Goal: Task Accomplishment & Management: Manage account settings

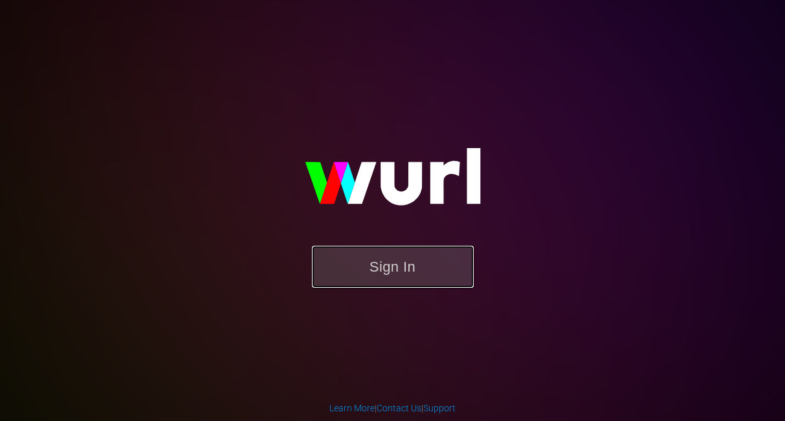
click at [385, 261] on button "Sign In" at bounding box center [393, 267] width 162 height 42
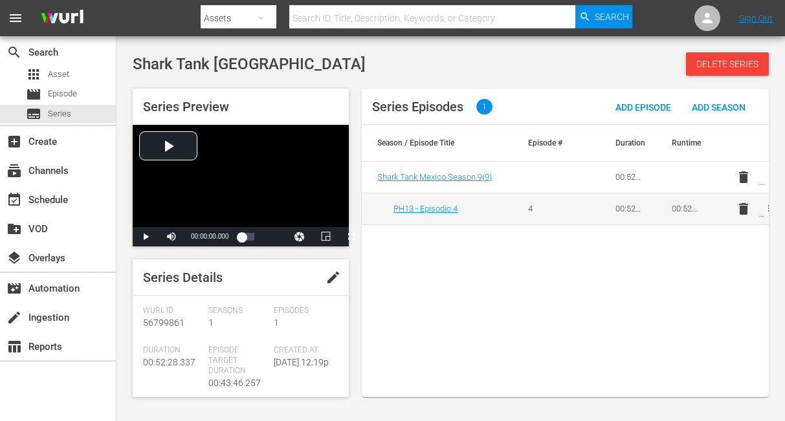
click at [784, 184] on html "menu Search By Assets Search ID, Title, Description, Keywords, or Category Sear…" at bounding box center [392, 210] width 785 height 421
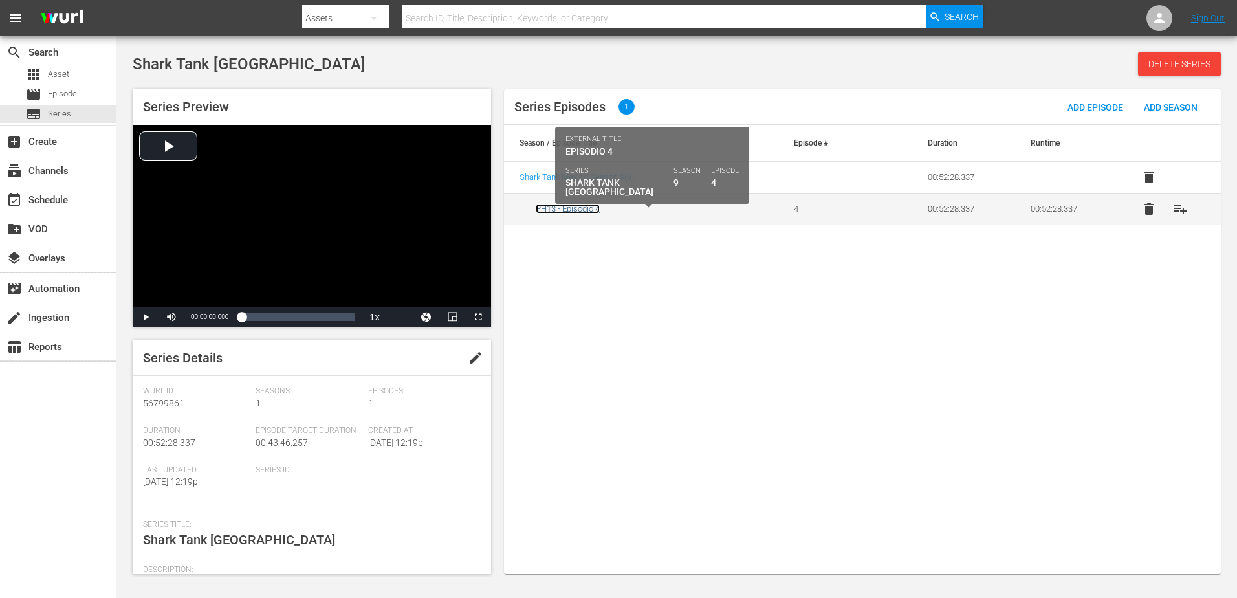
click at [570, 210] on link "PH13 - Episodio 4" at bounding box center [568, 209] width 64 height 10
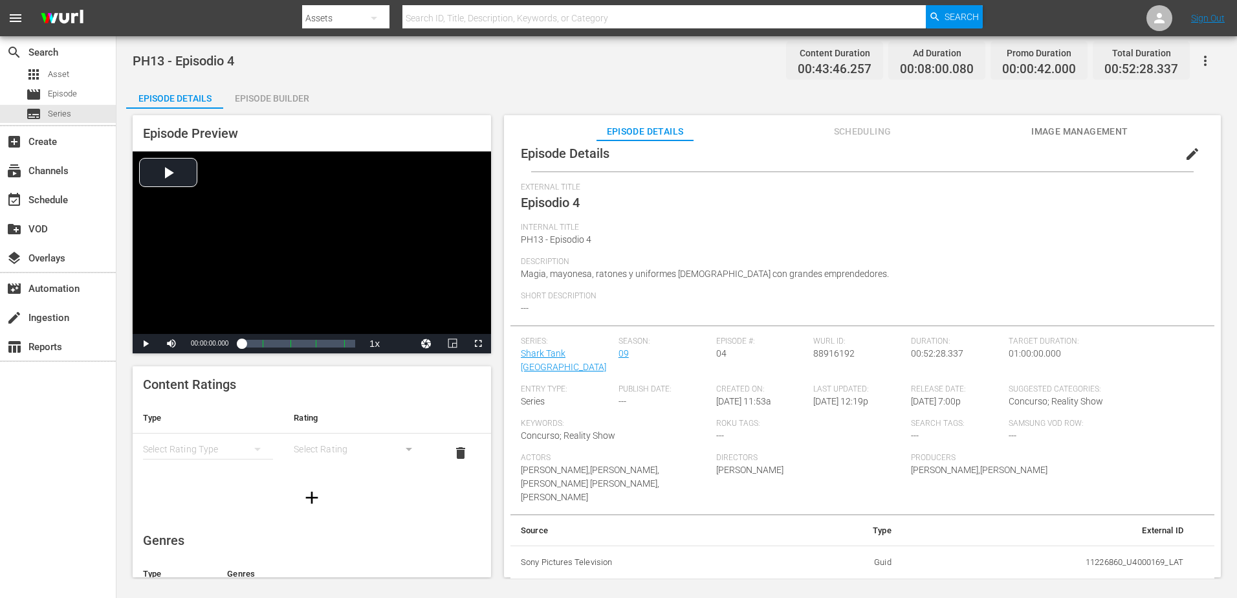
scroll to position [14, 0]
click at [784, 153] on span "edit" at bounding box center [1192, 152] width 16 height 16
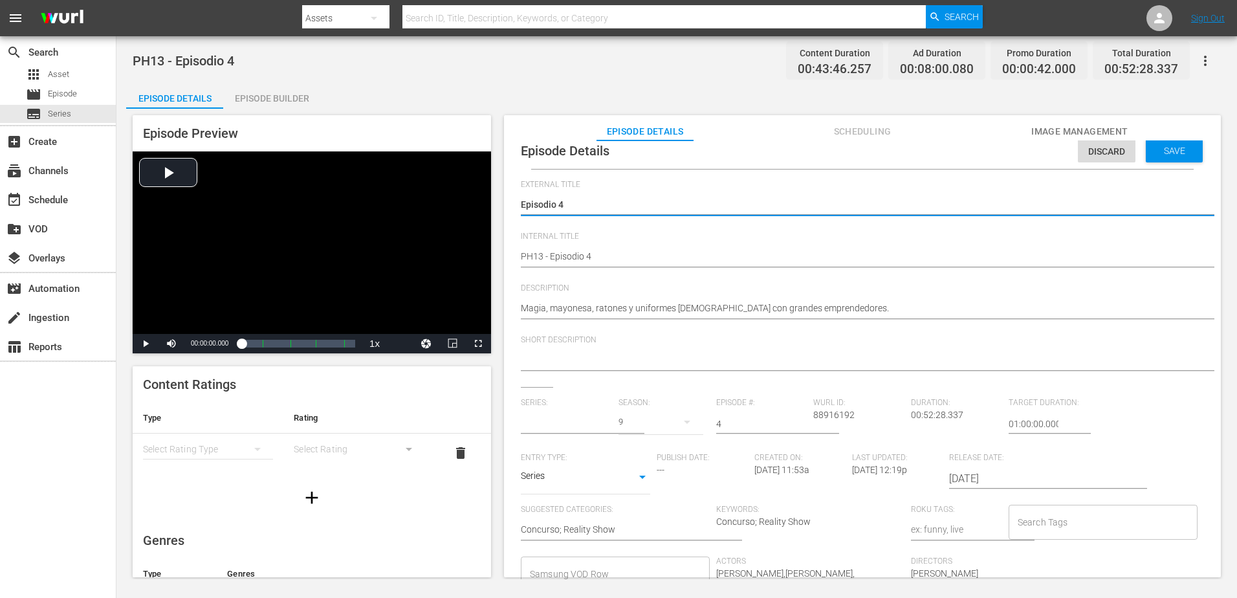
click at [568, 420] on input "text" at bounding box center [566, 423] width 91 height 31
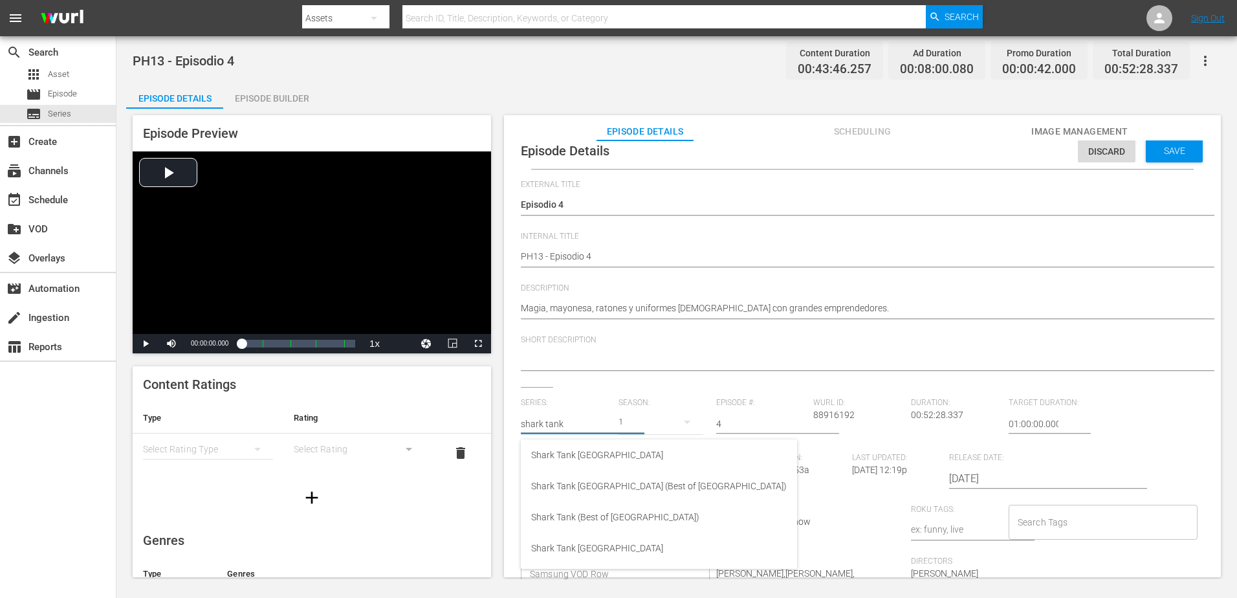
scroll to position [191, 0]
type input "shark tank"
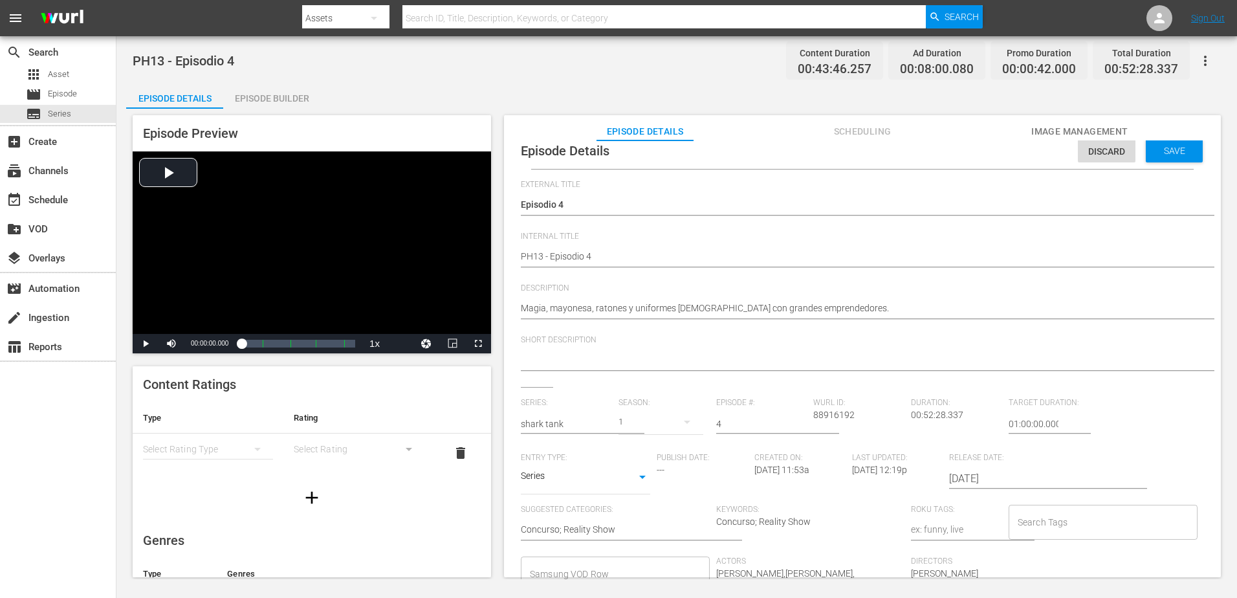
drag, startPoint x: 68, startPoint y: 116, endPoint x: 440, endPoint y: 91, distance: 372.8
click at [440, 91] on div "Episode Details Episode Builder Episode Preview Video Player is loading. Play V…" at bounding box center [676, 335] width 1101 height 504
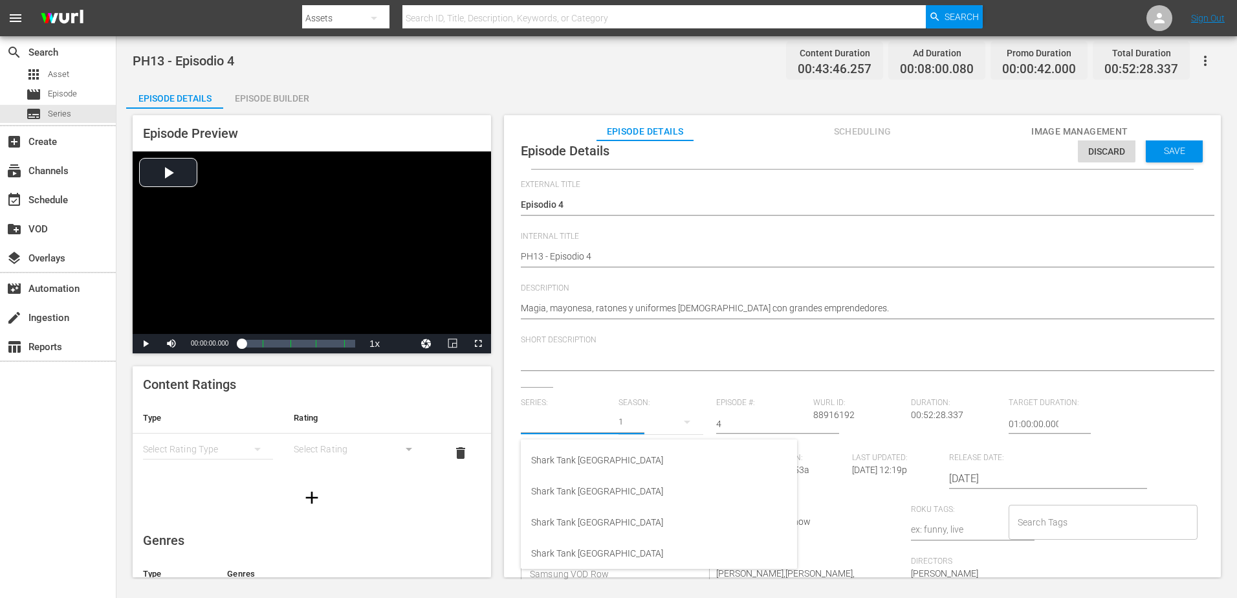
click at [572, 420] on input "text" at bounding box center [566, 423] width 91 height 31
click at [642, 420] on div "Shark Tank [GEOGRAPHIC_DATA]" at bounding box center [658, 459] width 255 height 31
type input "Shark Tank [GEOGRAPHIC_DATA]"
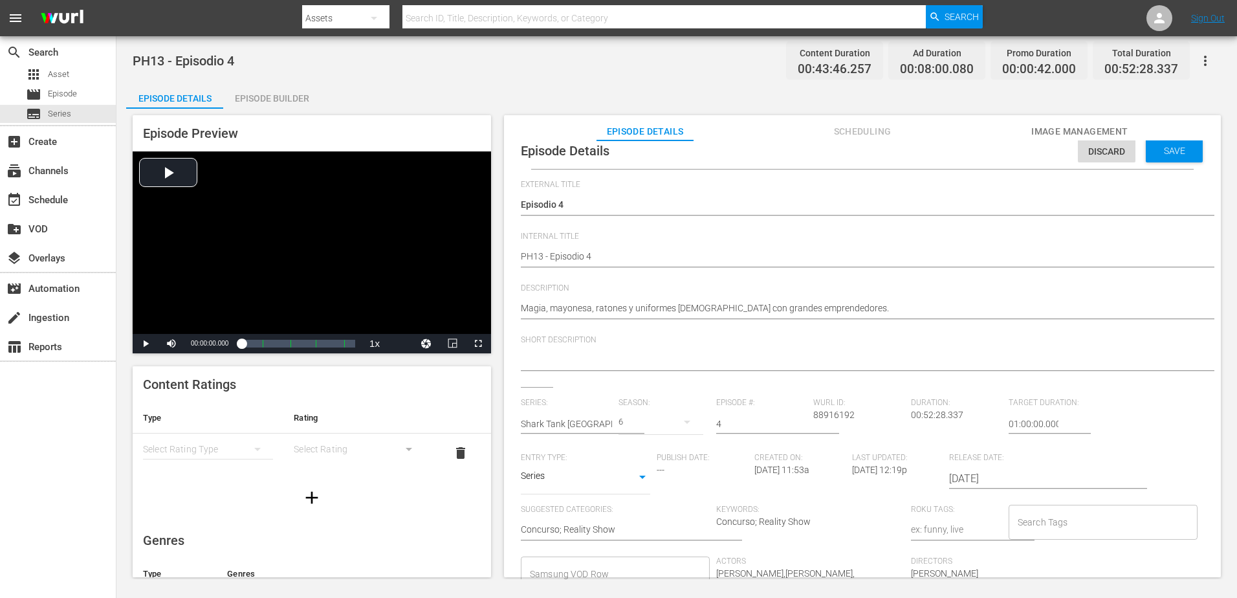
click at [623, 420] on div "6" at bounding box center [660, 422] width 85 height 36
click at [666, 381] on div "6" at bounding box center [618, 299] width 1237 height 598
click at [592, 413] on div "6" at bounding box center [618, 299] width 1237 height 598
click at [588, 418] on input "text" at bounding box center [566, 423] width 91 height 31
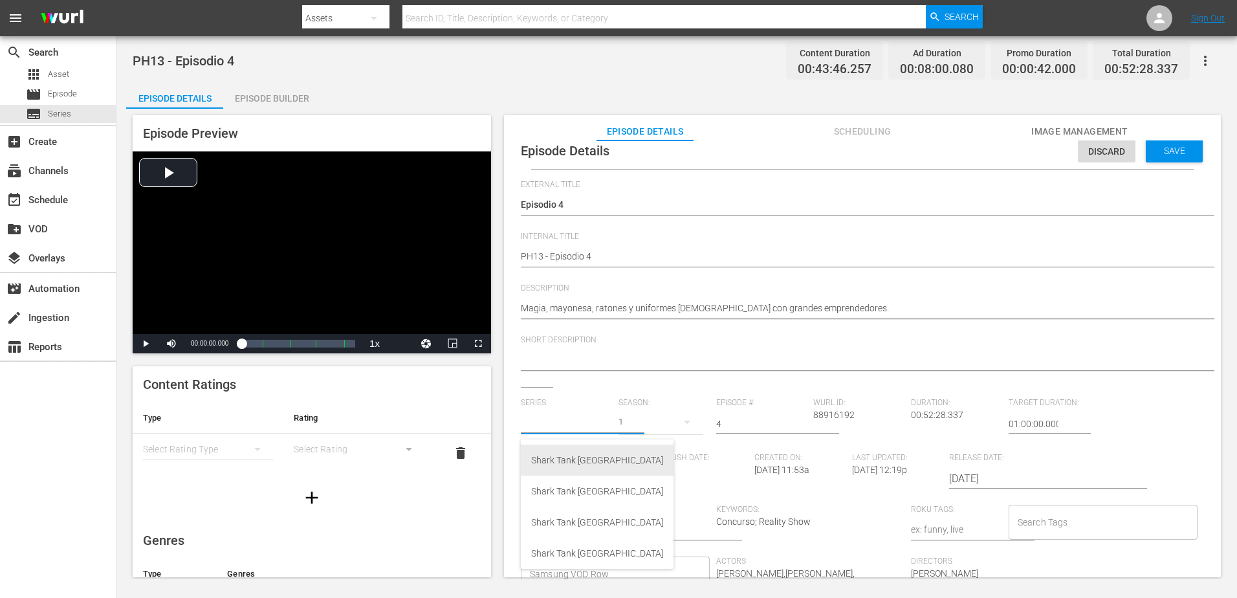
click at [583, 420] on div "Shark Tank [GEOGRAPHIC_DATA]" at bounding box center [597, 459] width 132 height 31
type input "Shark Tank [GEOGRAPHIC_DATA]"
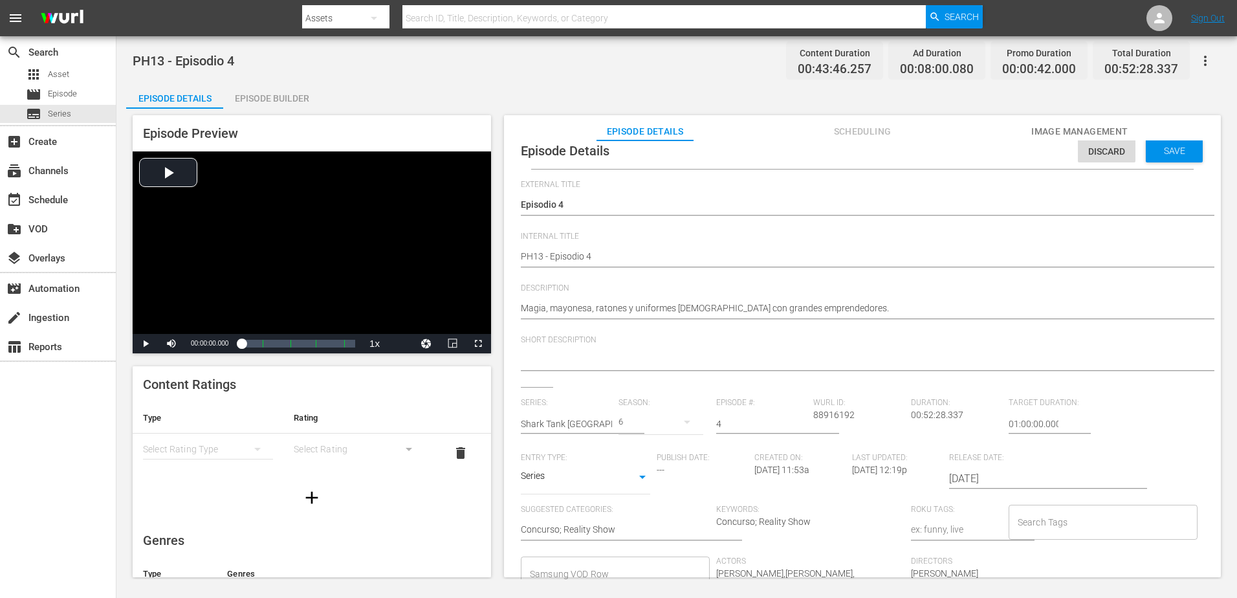
click at [628, 420] on div "6" at bounding box center [660, 422] width 85 height 36
click at [576, 420] on div "6" at bounding box center [618, 299] width 1237 height 598
click at [586, 420] on input "text" at bounding box center [566, 423] width 91 height 31
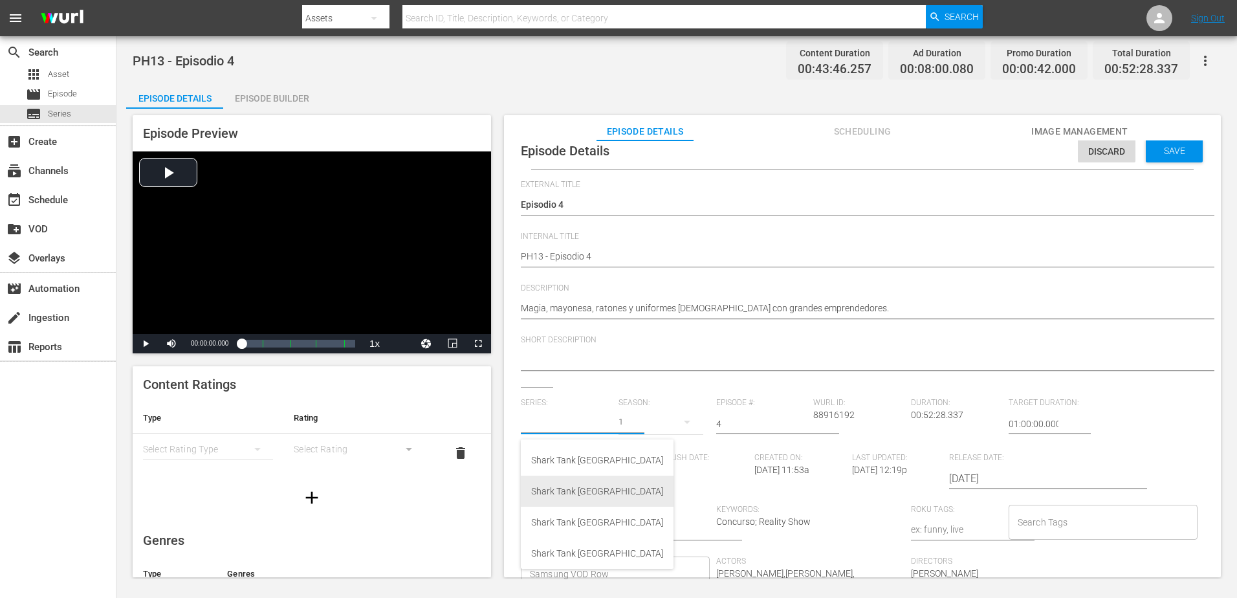
click at [593, 420] on div "Shark Tank México" at bounding box center [597, 490] width 132 height 31
type input "Shark Tank México"
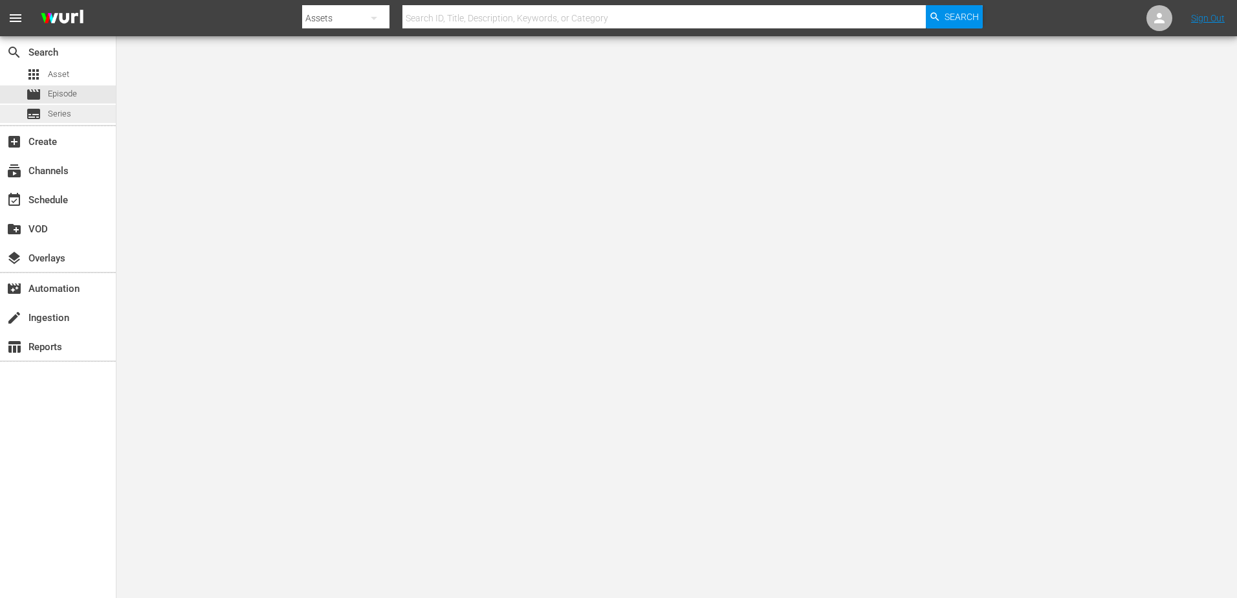
click at [60, 116] on span "Series" at bounding box center [59, 113] width 23 height 13
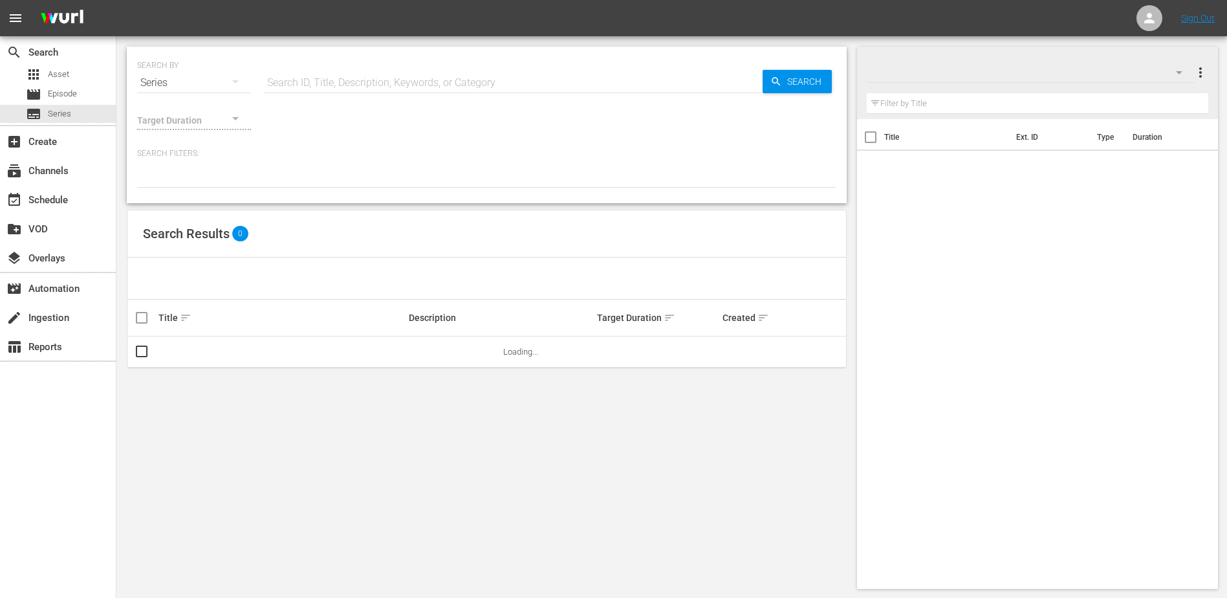
click at [385, 83] on input "text" at bounding box center [513, 82] width 499 height 31
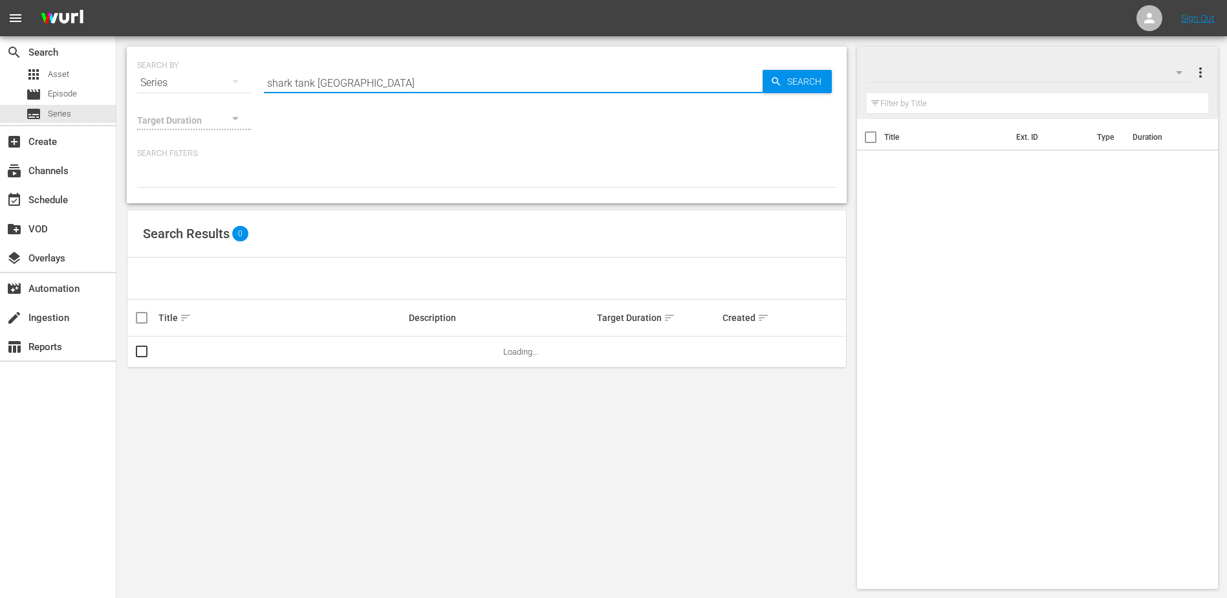
type input "shark tank mexico"
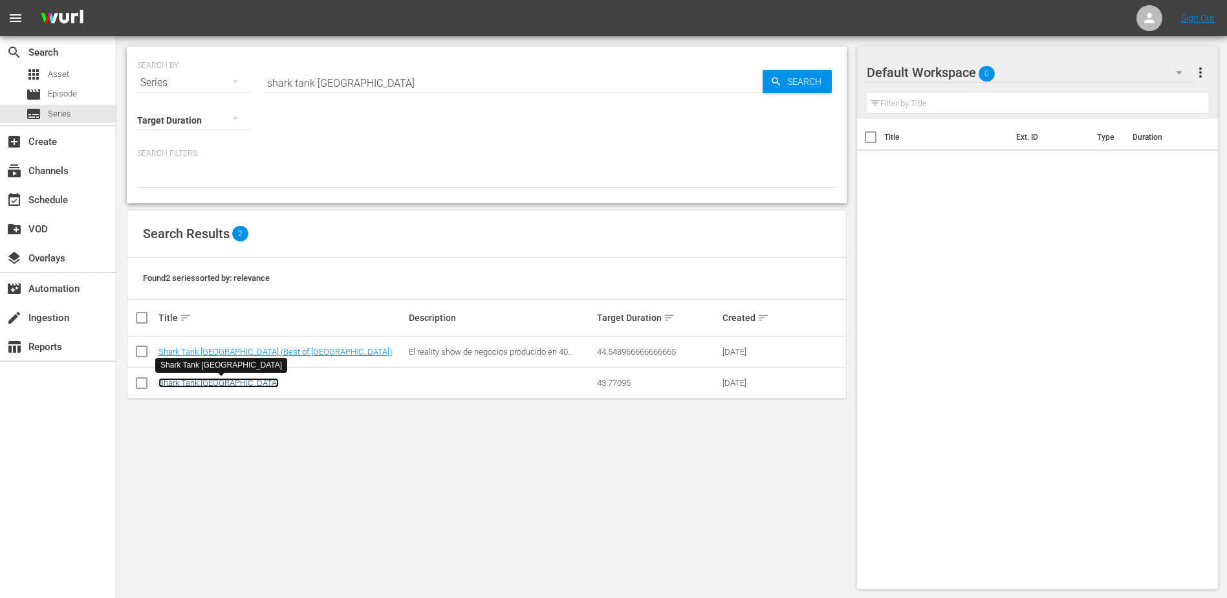
click at [215, 383] on link "Shark Tank Mexico" at bounding box center [218, 383] width 120 height 10
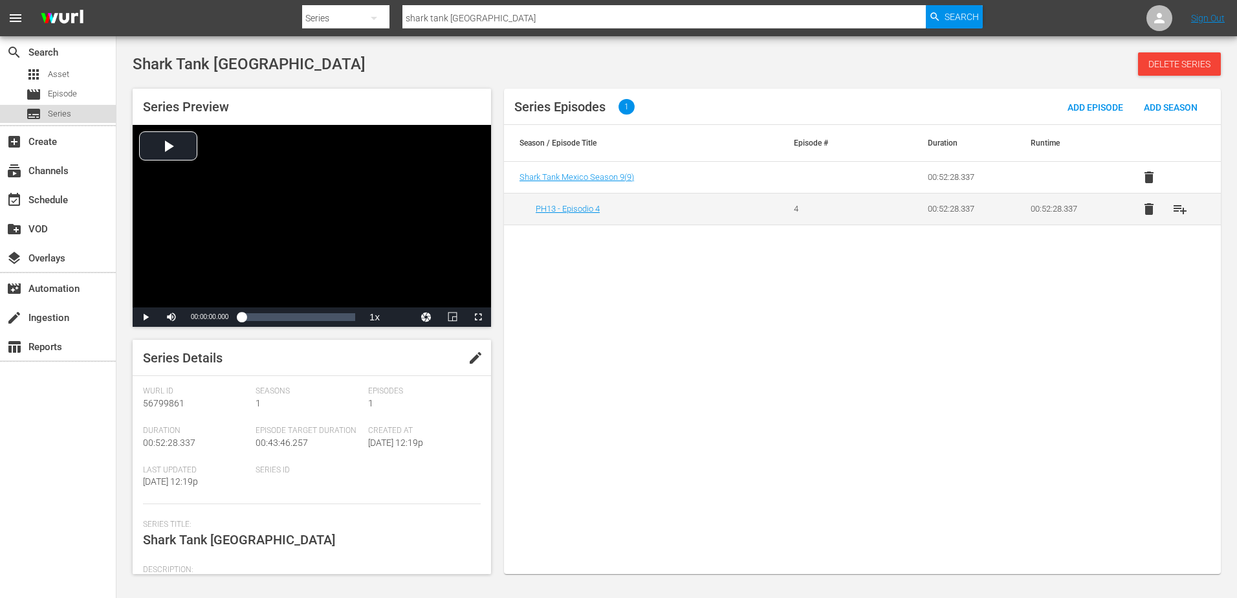
click at [61, 116] on span "Series" at bounding box center [59, 113] width 23 height 13
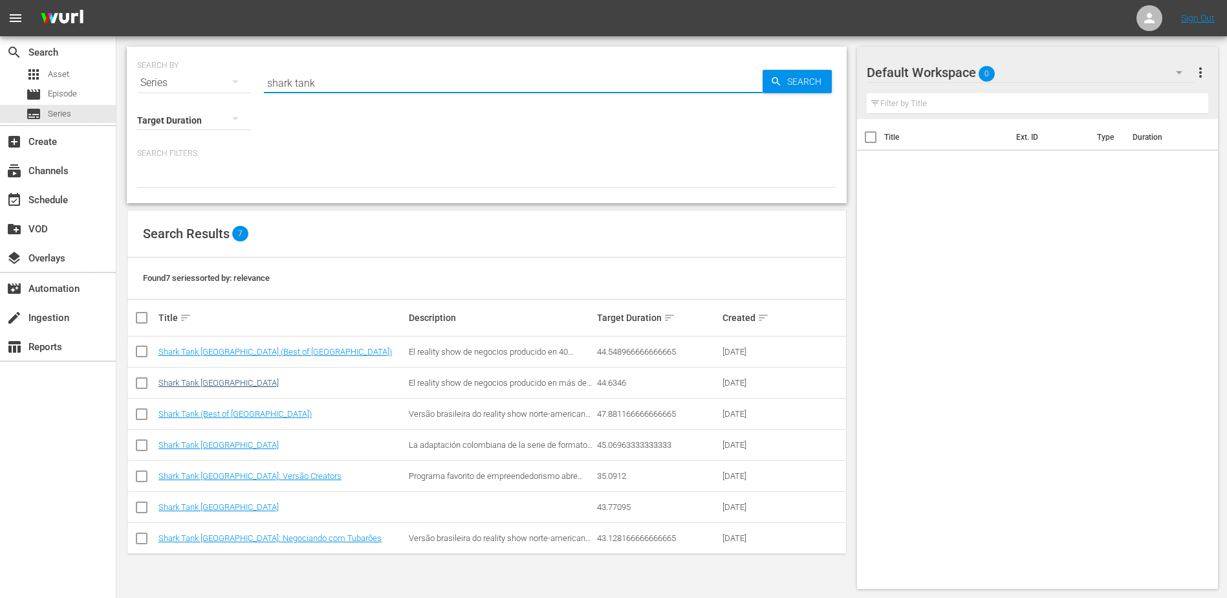
type input "shark tank"
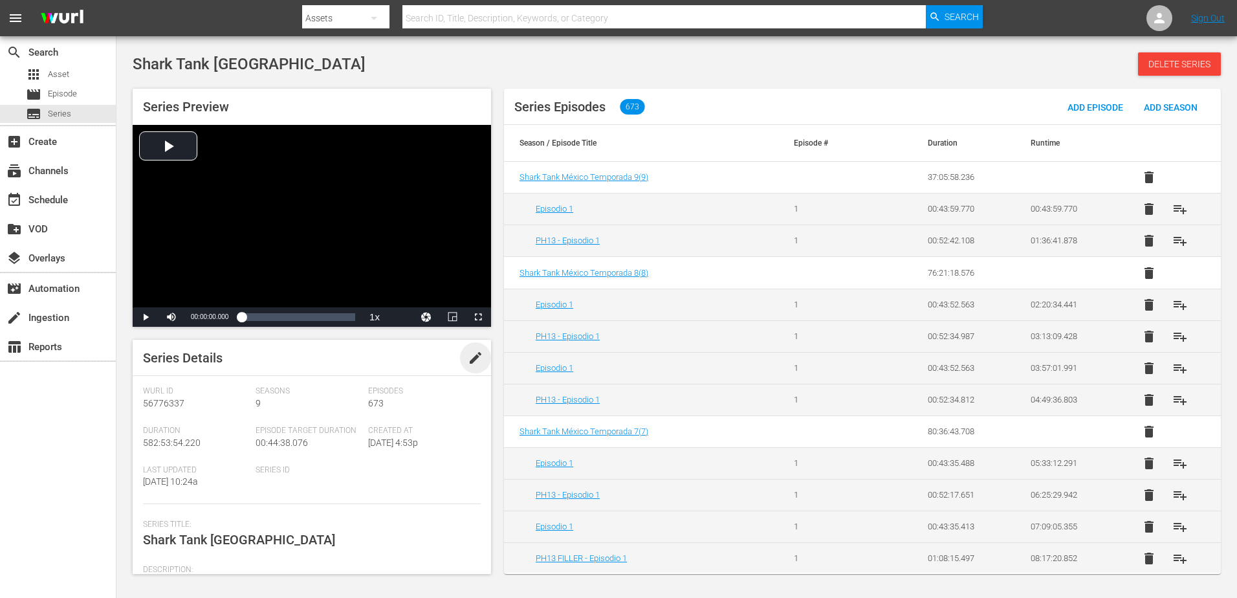
click at [473, 358] on span "edit" at bounding box center [476, 358] width 16 height 16
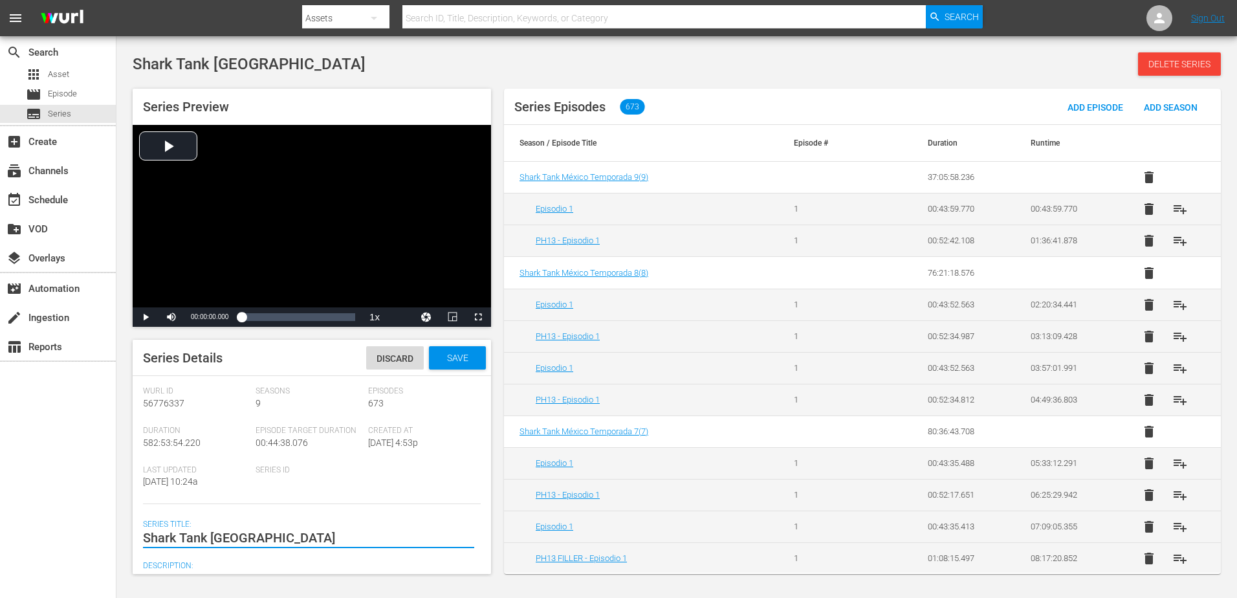
type textarea "Shark Tank [GEOGRAPHIC_DATA]"
click at [452, 352] on span "Save" at bounding box center [458, 357] width 42 height 10
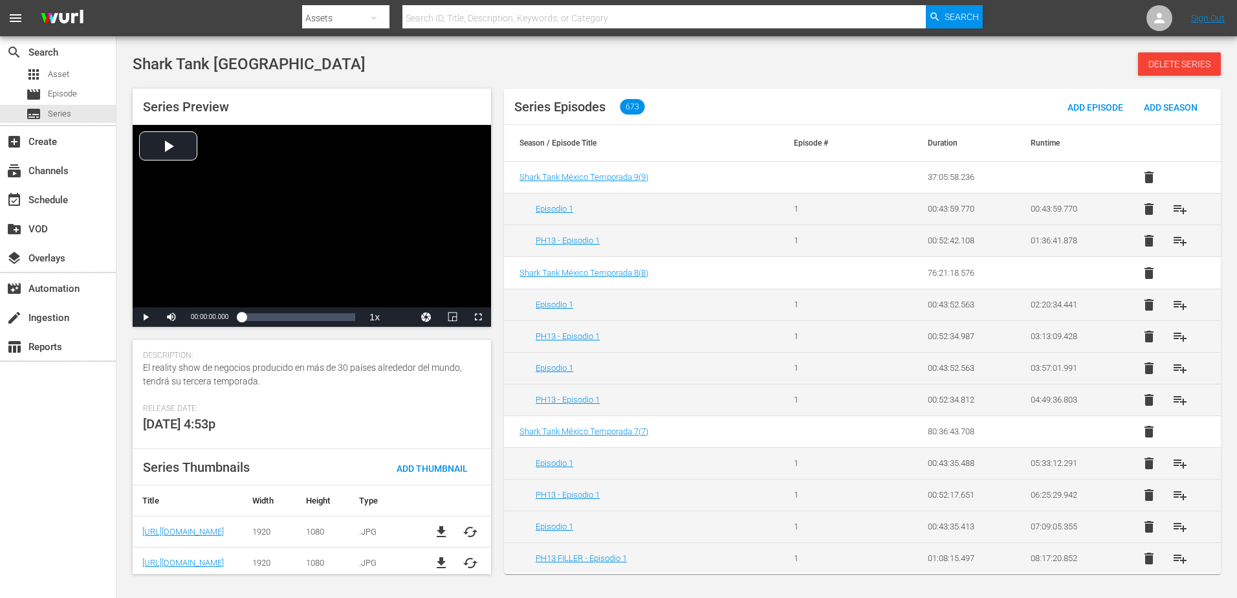
scroll to position [219, 0]
click at [224, 367] on span "El reality show de negocios producido en más de 30 países alrededor del mundo, …" at bounding box center [302, 370] width 319 height 24
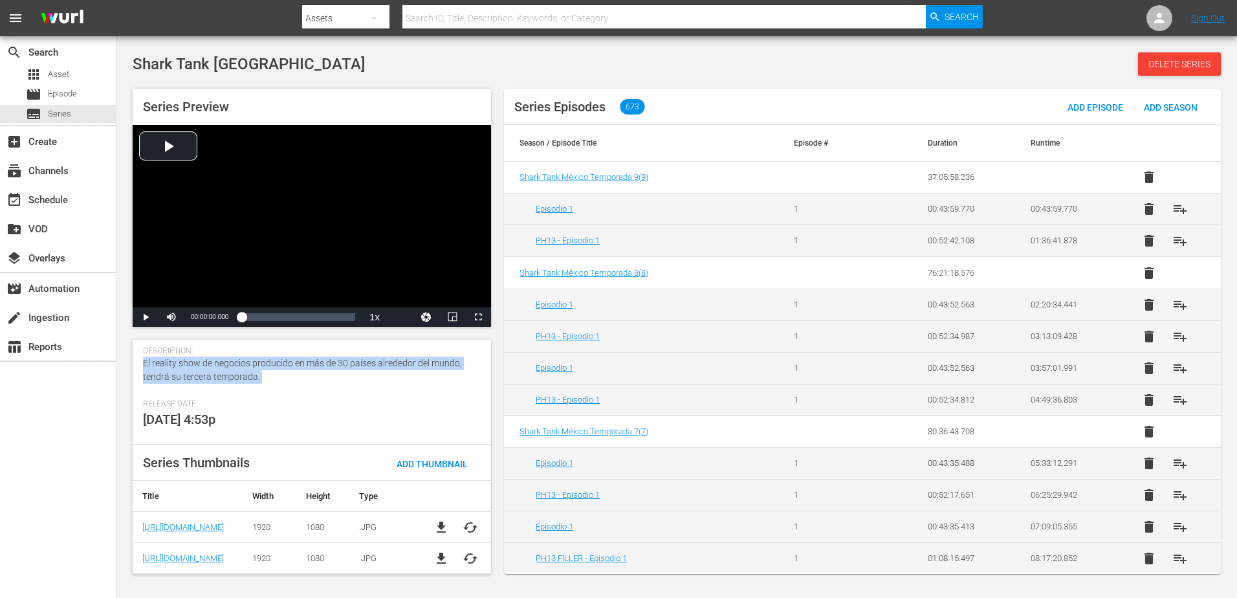
click at [224, 367] on span "El reality show de negocios producido en más de 30 países alrededor del mundo, …" at bounding box center [302, 370] width 319 height 24
copy span "El reality show de negocios producido en más de 30 países alrededor del mundo, …"
drag, startPoint x: 301, startPoint y: 399, endPoint x: 210, endPoint y: 367, distance: 96.5
click at [299, 399] on span "Release Date:" at bounding box center [308, 404] width 331 height 10
click at [213, 367] on span "El reality show de negocios producido en más de 30 países alrededor del mundo, …" at bounding box center [302, 370] width 319 height 24
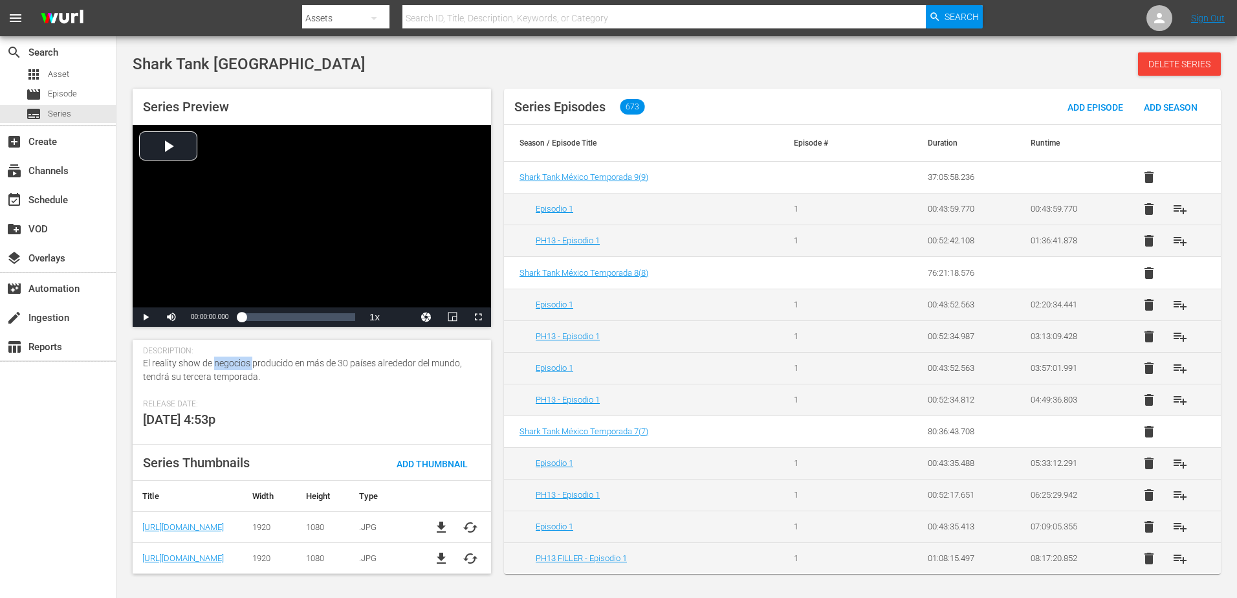
click at [213, 367] on span "El reality show de negocios producido en más de 30 países alrededor del mundo, …" at bounding box center [302, 370] width 319 height 24
copy span "El reality show de negocios producido en más de 30 países alrededor del mundo, …"
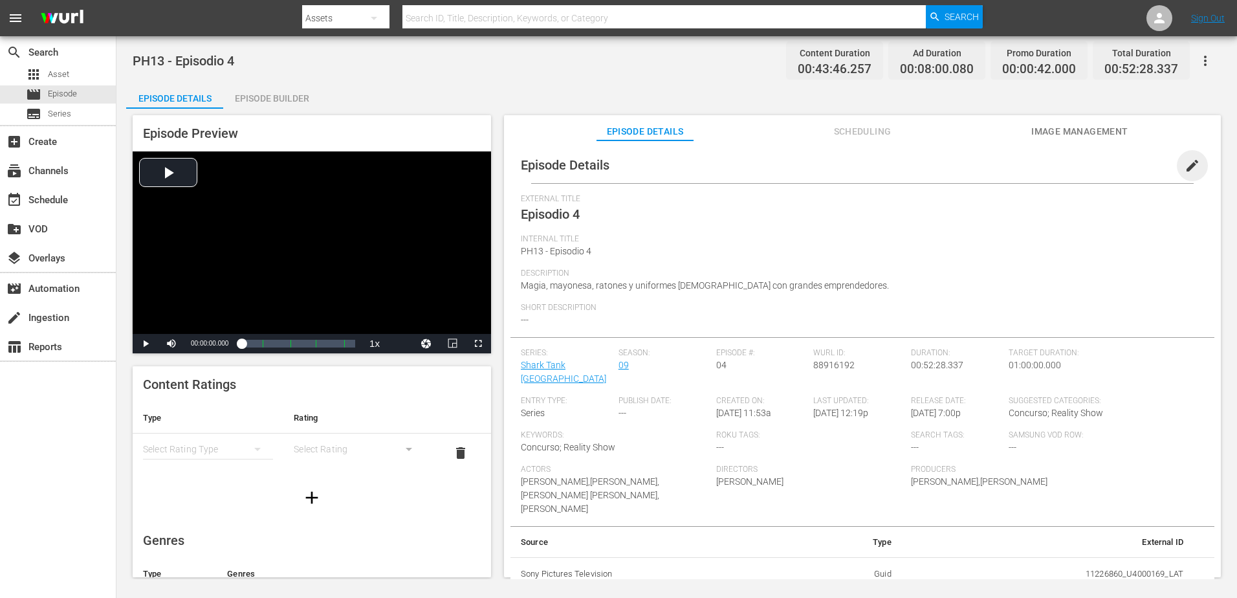
click at [1189, 166] on span "edit" at bounding box center [1192, 166] width 16 height 16
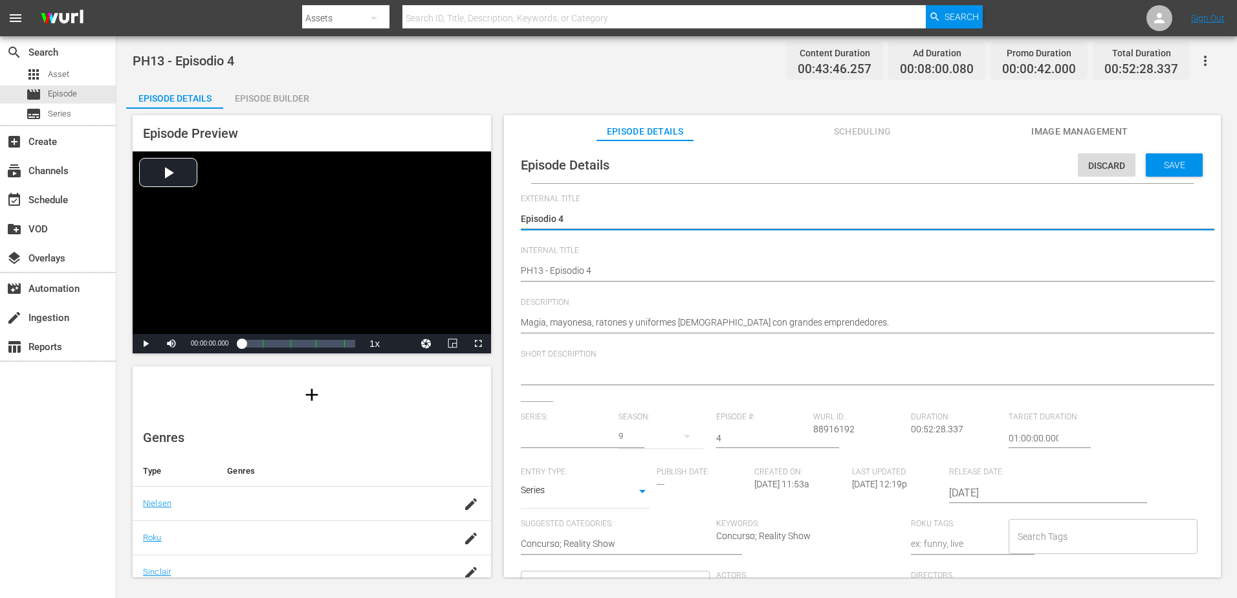
type input "Shark Tank [GEOGRAPHIC_DATA]"
click at [585, 435] on input "text" at bounding box center [566, 437] width 91 height 31
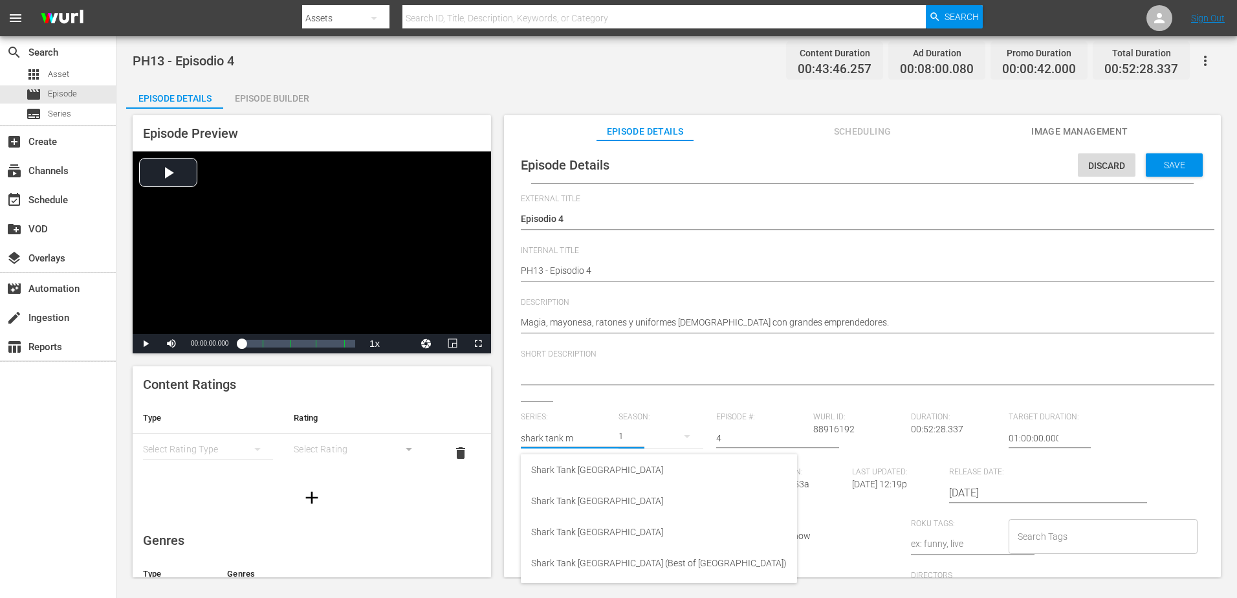
scroll to position [129, 0]
click at [600, 534] on div "Shark Tank [GEOGRAPHIC_DATA]" at bounding box center [658, 530] width 255 height 31
type input "Shark Tank [GEOGRAPHIC_DATA]"
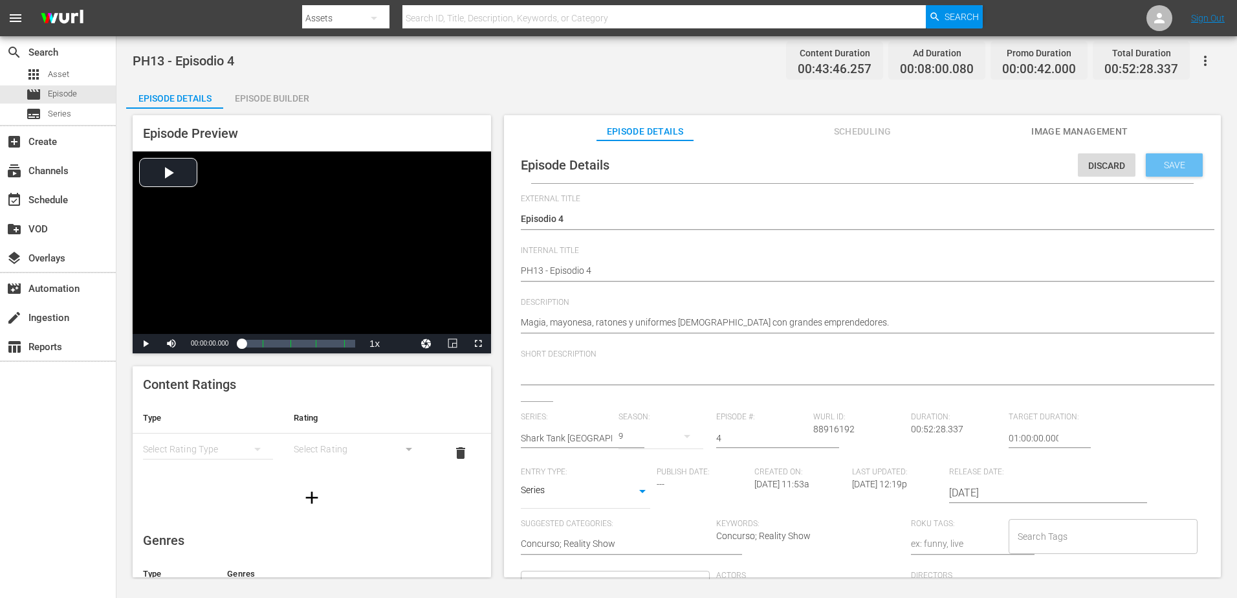
click at [1173, 160] on span "Save" at bounding box center [1174, 165] width 42 height 10
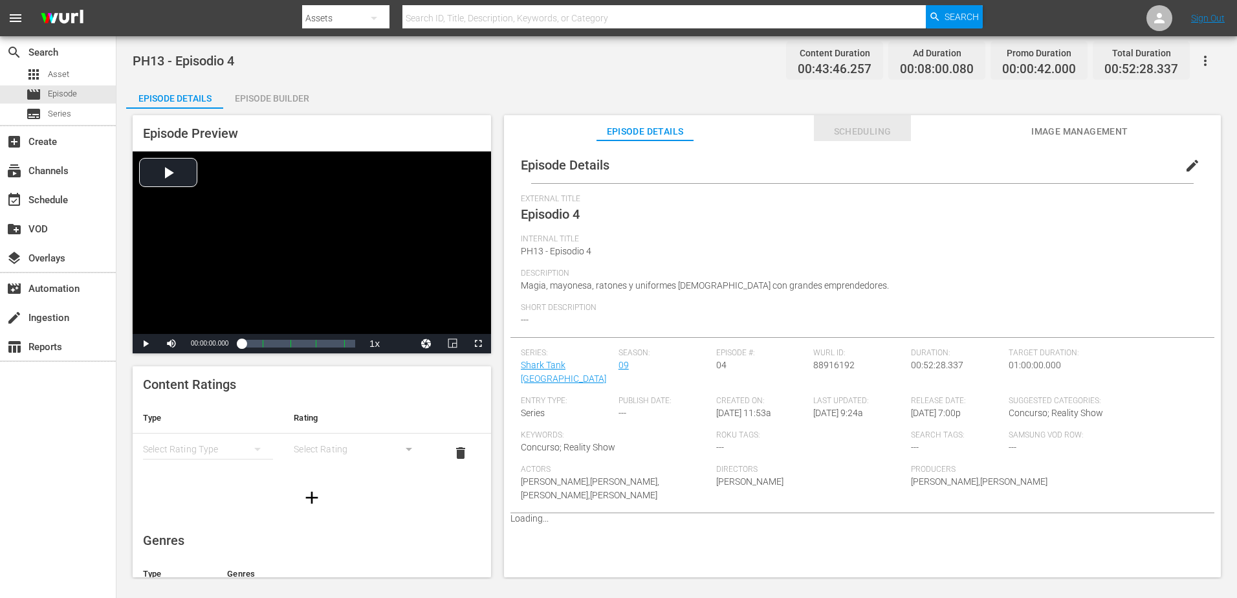
click at [861, 136] on span "Scheduling" at bounding box center [862, 132] width 97 height 16
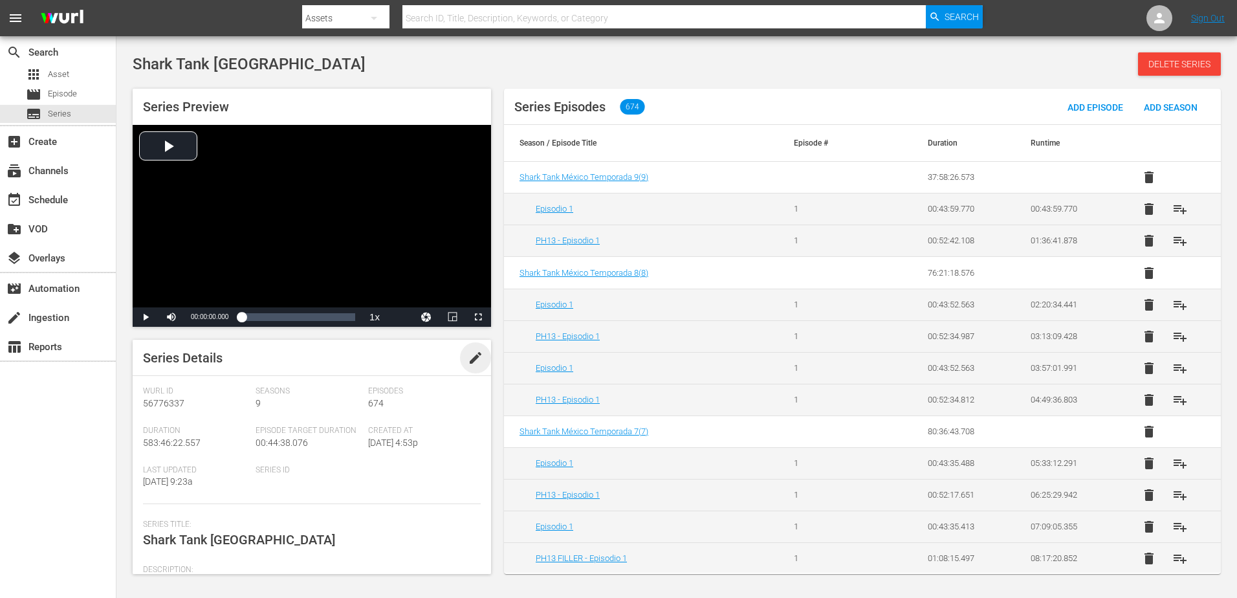
click at [475, 356] on span "edit" at bounding box center [476, 358] width 16 height 16
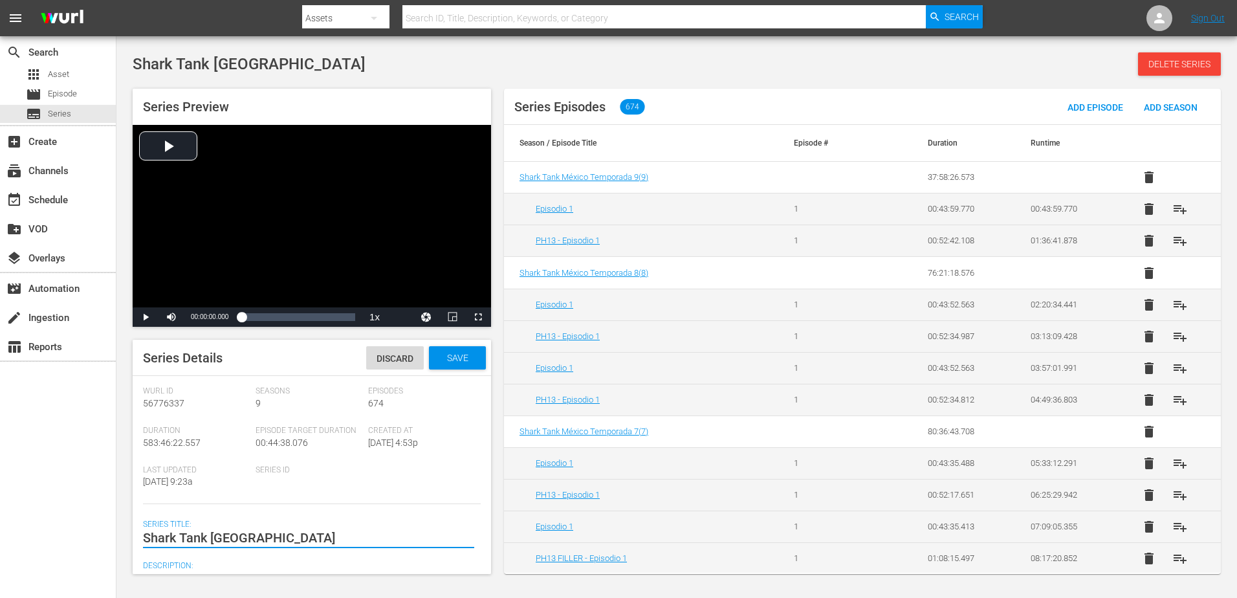
type textarea "Shark Tank [GEOGRAPHIC_DATA]"
click at [442, 358] on span "Save" at bounding box center [458, 357] width 42 height 10
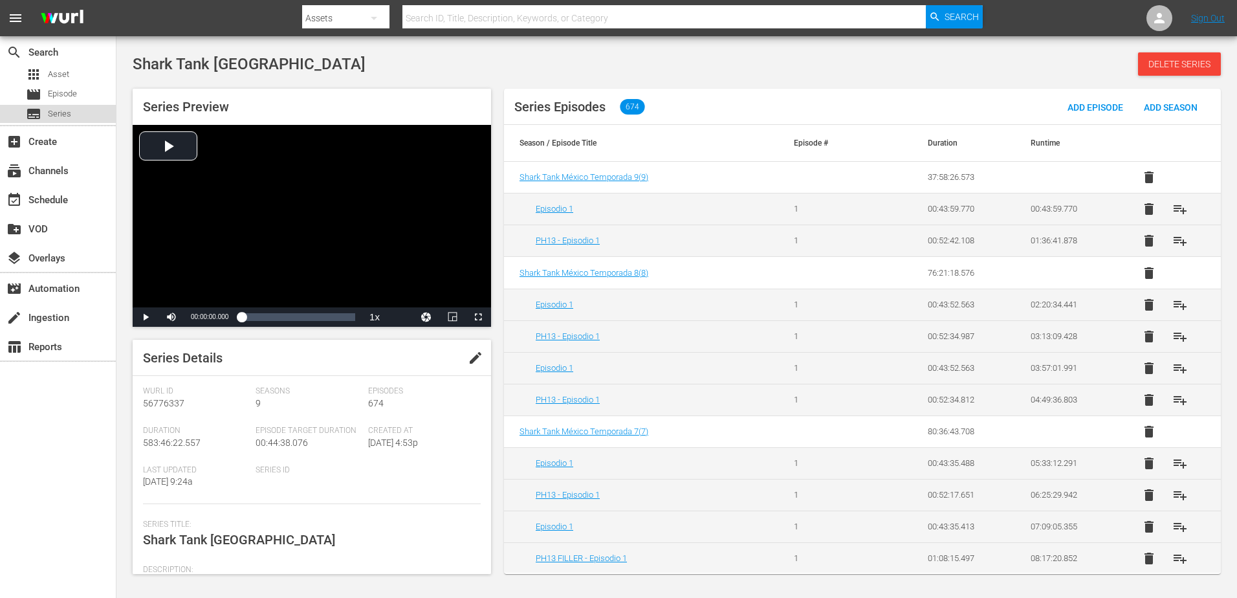
click at [64, 111] on span "Series" at bounding box center [59, 113] width 23 height 13
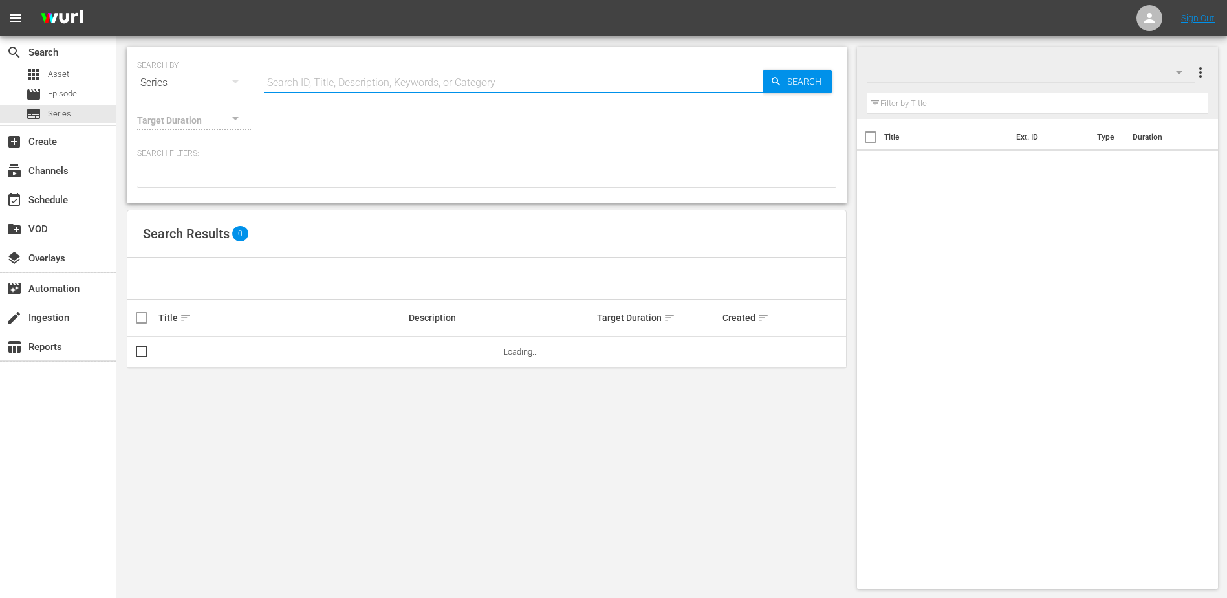
click at [320, 76] on input "text" at bounding box center [513, 82] width 499 height 31
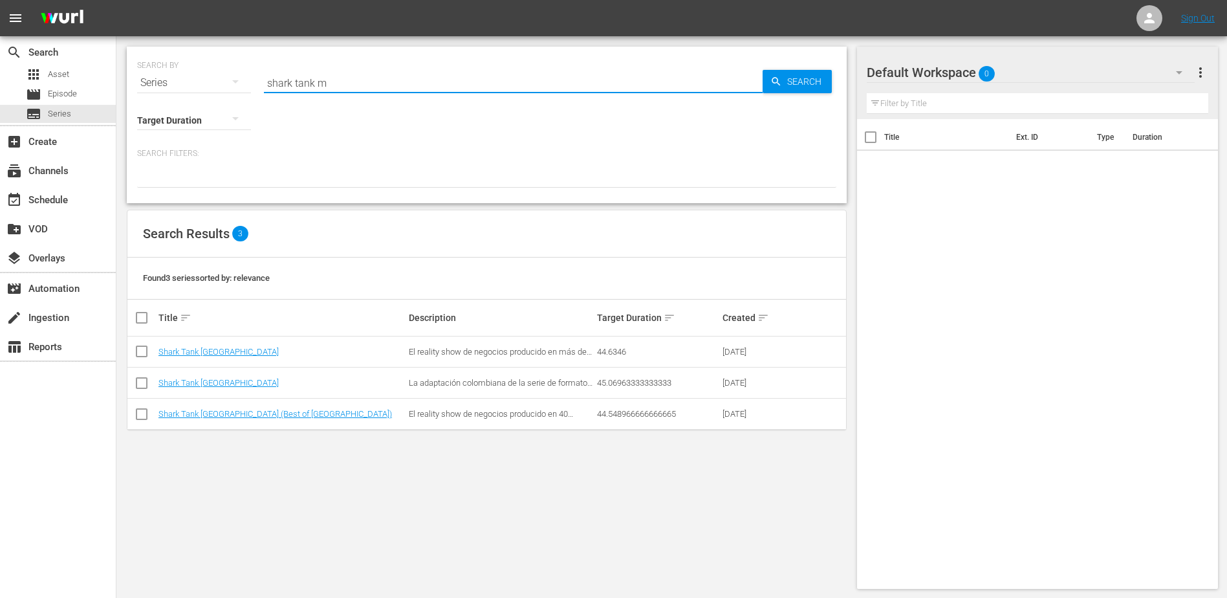
click at [567, 198] on div "SEARCH BY Search By Series Search ID, Title, Description, Keywords, or Category…" at bounding box center [487, 125] width 720 height 157
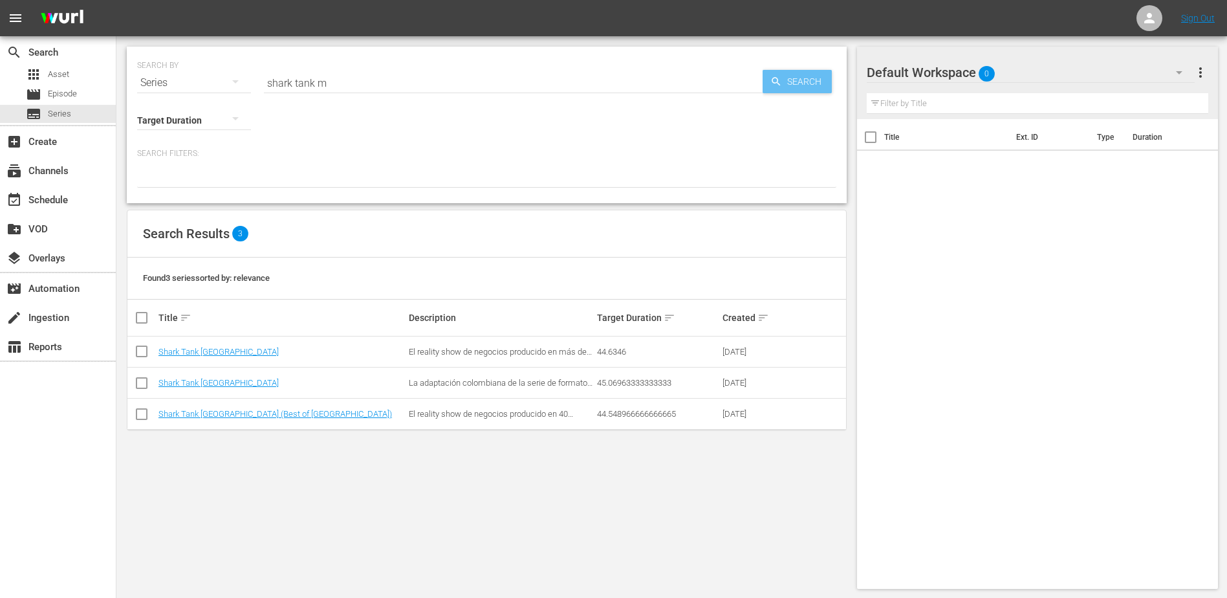
click at [815, 85] on span "Search" at bounding box center [807, 81] width 50 height 23
click at [334, 81] on input "shark tank m" at bounding box center [513, 82] width 499 height 31
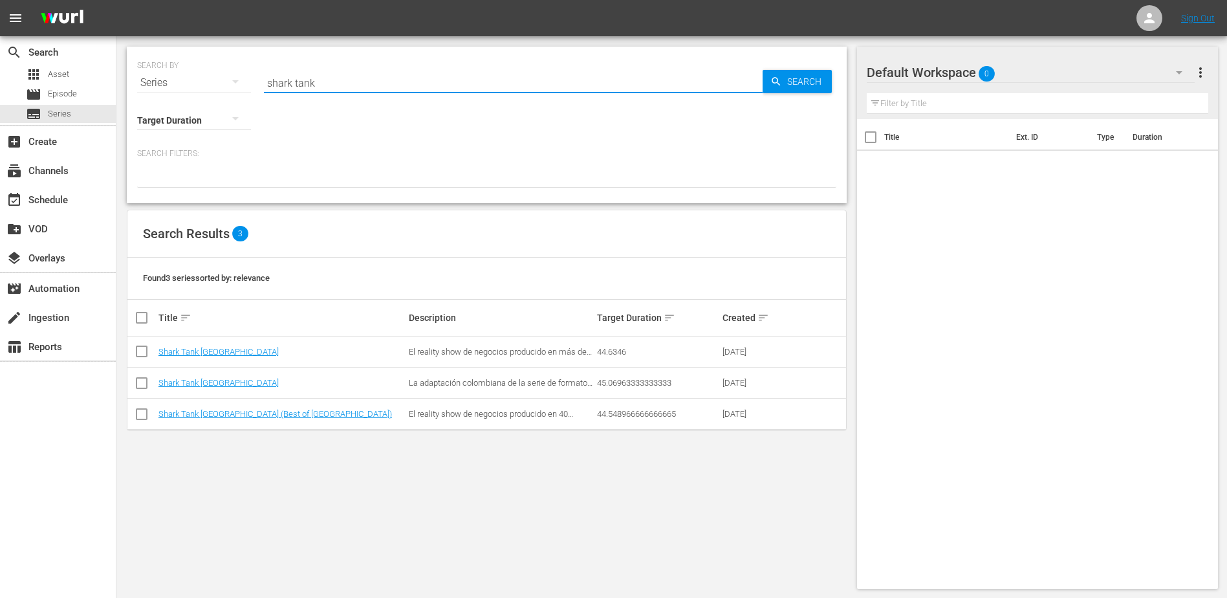
type input "shark tank"
